Goal: Transaction & Acquisition: Download file/media

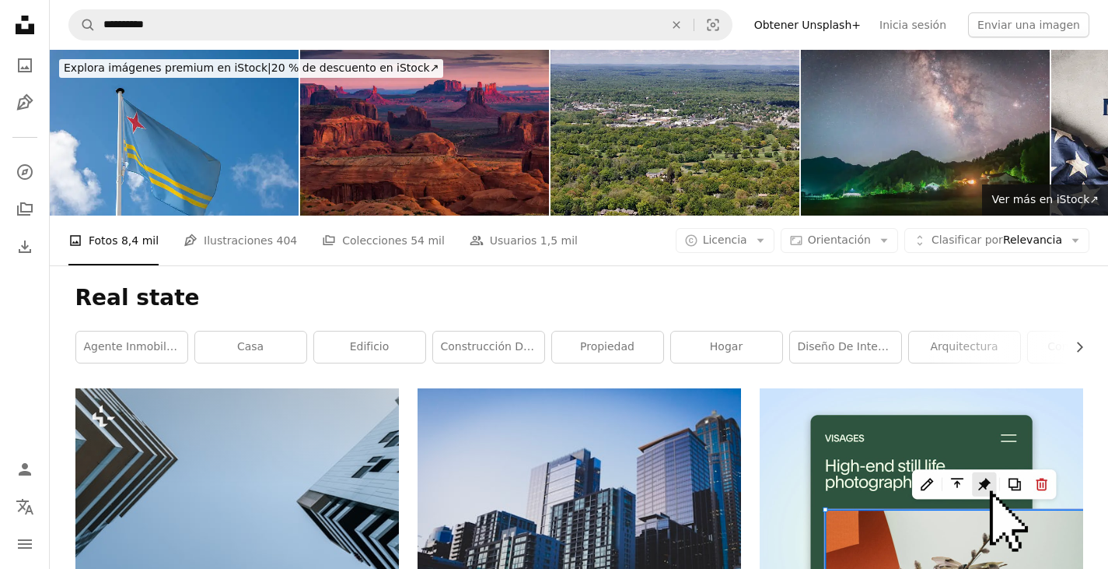
scroll to position [1945, 0]
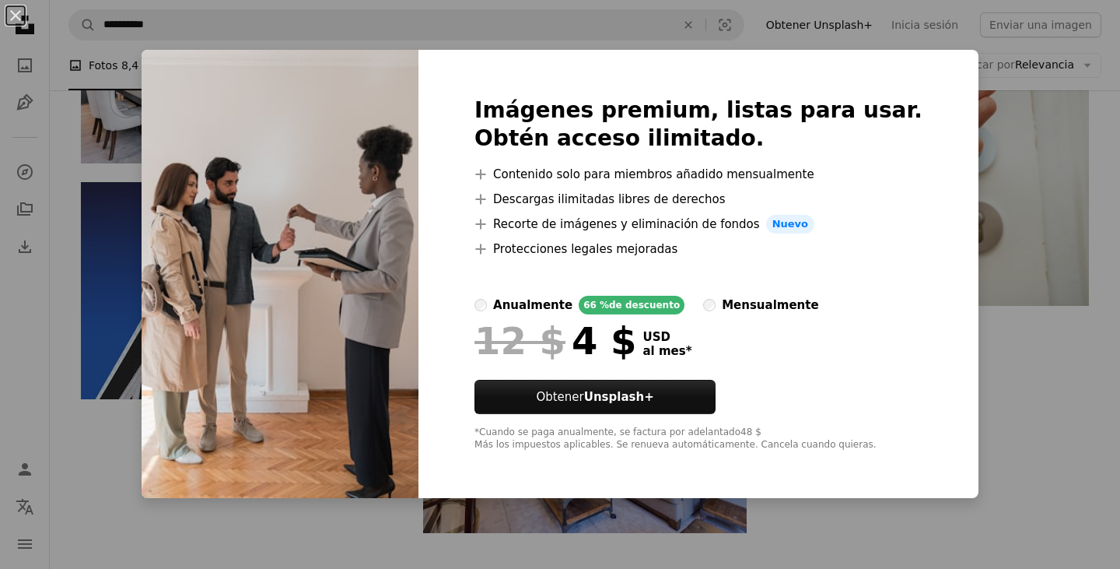
click at [129, 61] on div "An X shape Imágenes premium, listas para usar. Obtén acceso ilimitado. A plus s…" at bounding box center [560, 284] width 1120 height 569
